Goal: Task Accomplishment & Management: Complete application form

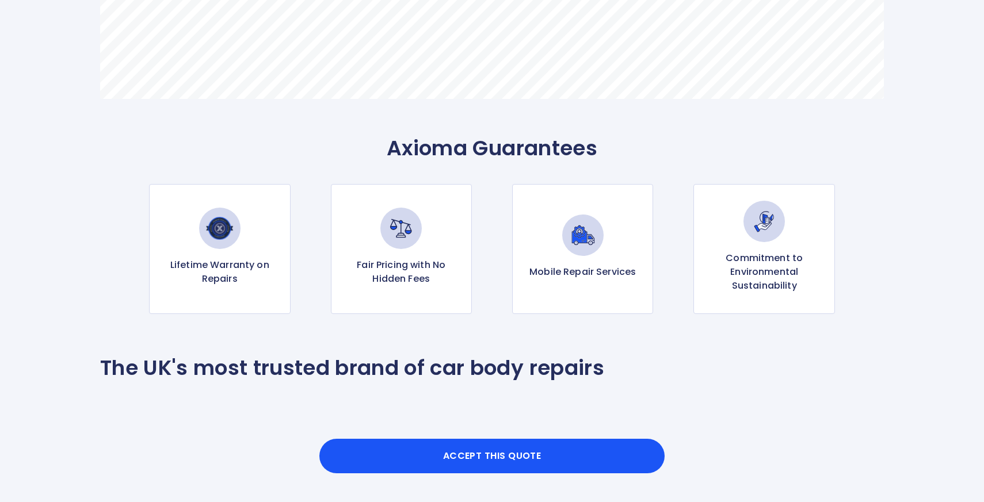
scroll to position [1036, 0]
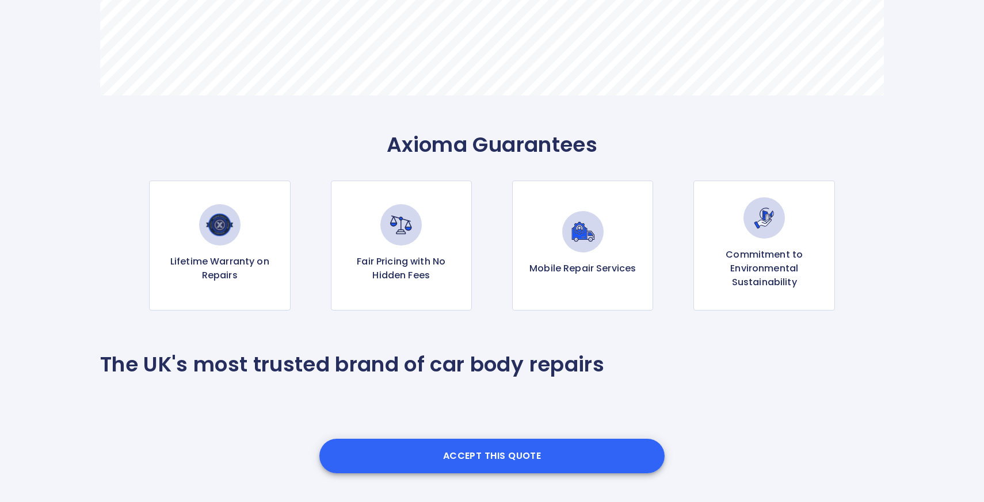
click at [496, 448] on button "Accept this Quote" at bounding box center [491, 456] width 345 height 35
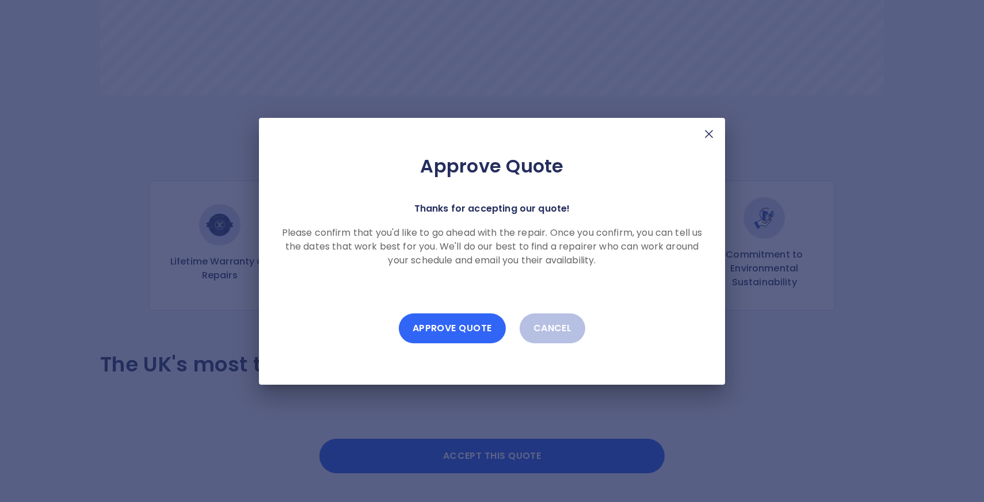
click at [464, 336] on button "Approve Quote" at bounding box center [452, 329] width 107 height 30
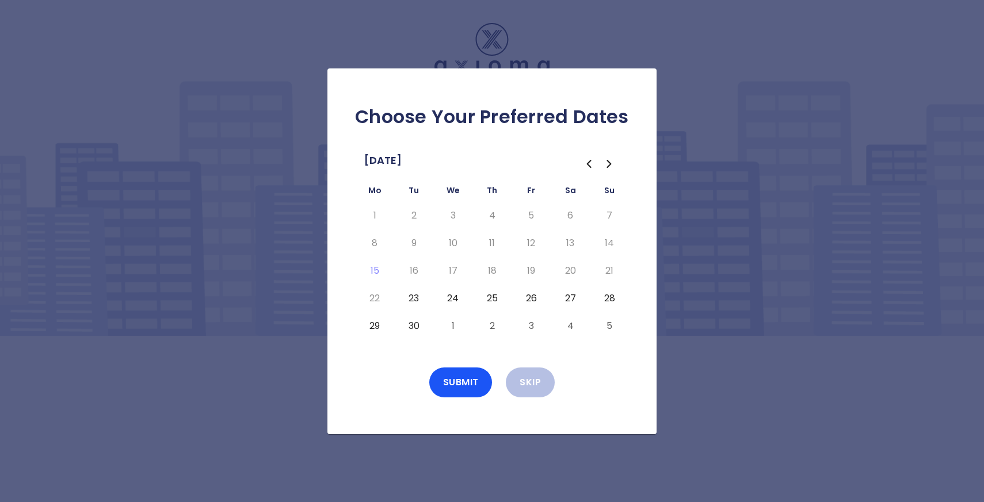
click at [493, 296] on button "25" at bounding box center [492, 298] width 21 height 18
click at [477, 373] on button "Submit" at bounding box center [460, 383] width 63 height 30
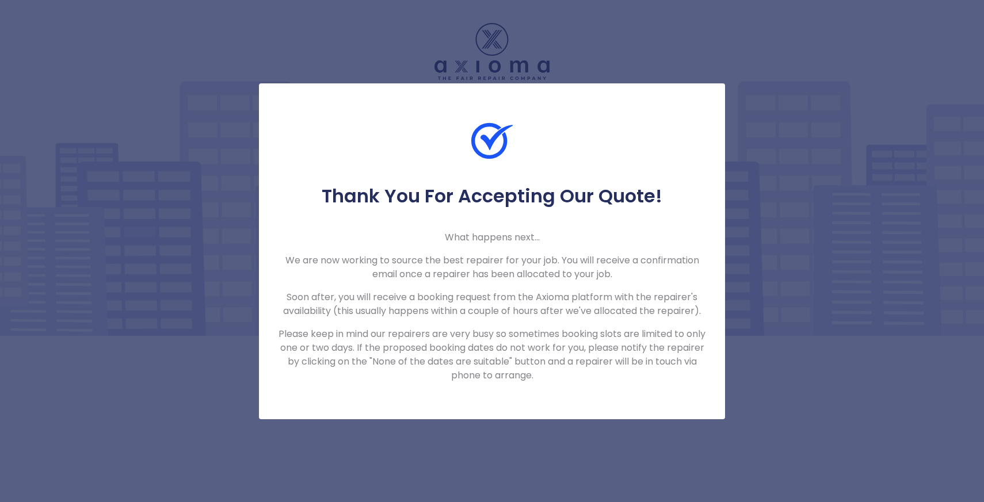
click at [784, 404] on div "Thank You For Accepting Our Quote! What happens next... We are now working to s…" at bounding box center [492, 251] width 984 height 502
click at [659, 38] on div "Thank You For Accepting Our Quote! What happens next... We are now working to s…" at bounding box center [492, 251] width 984 height 502
click at [852, 288] on div "Thank You For Accepting Our Quote! What happens next... We are now working to s…" at bounding box center [492, 251] width 984 height 502
click at [602, 29] on div "Thank You For Accepting Our Quote! What happens next... We are now working to s…" at bounding box center [492, 251] width 984 height 502
